Goal: Navigation & Orientation: Find specific page/section

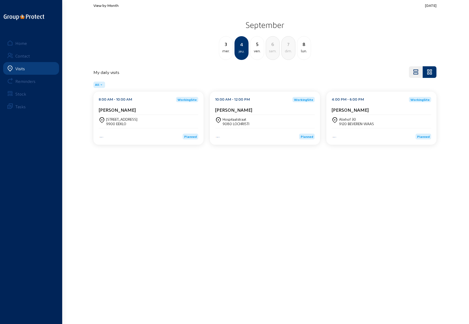
click at [254, 50] on div "ven." at bounding box center [256, 51] width 13 height 6
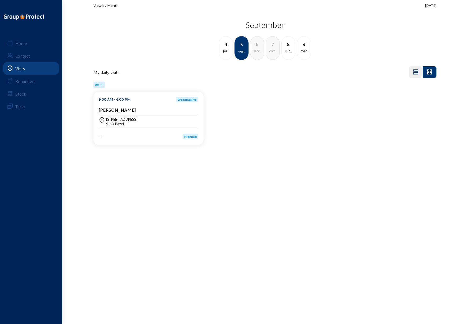
click at [117, 119] on div "[STREET_ADDRESS]" at bounding box center [121, 119] width 31 height 4
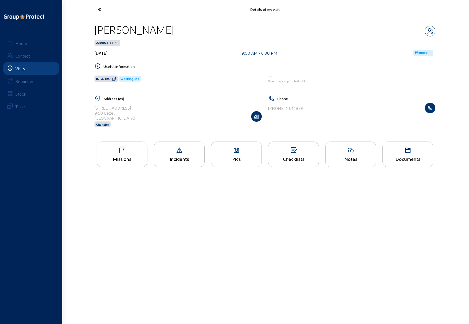
click at [122, 154] on div "Missions" at bounding box center [122, 155] width 51 height 26
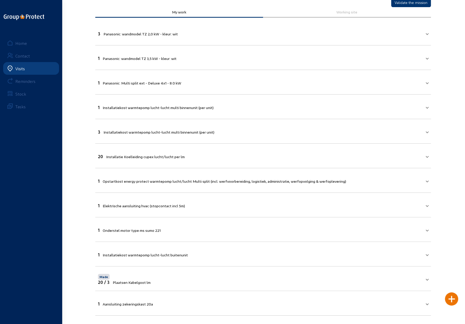
scroll to position [29, 0]
